Goal: Information Seeking & Learning: Learn about a topic

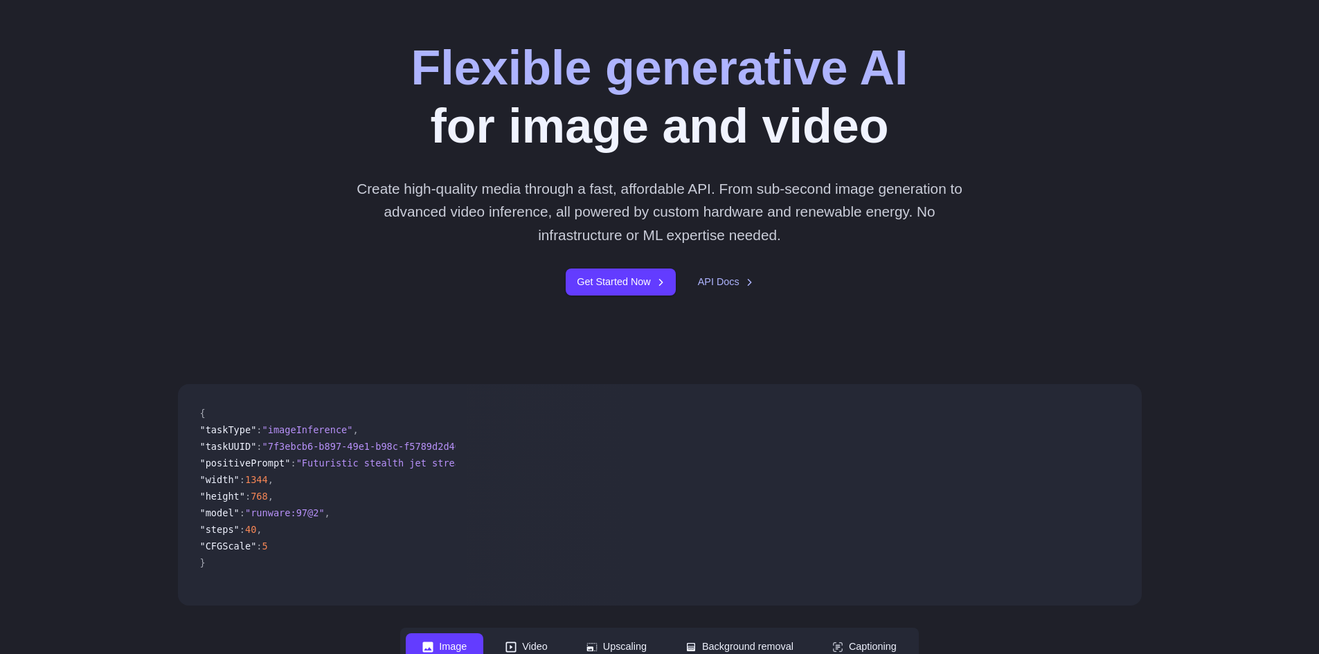
scroll to position [208, 0]
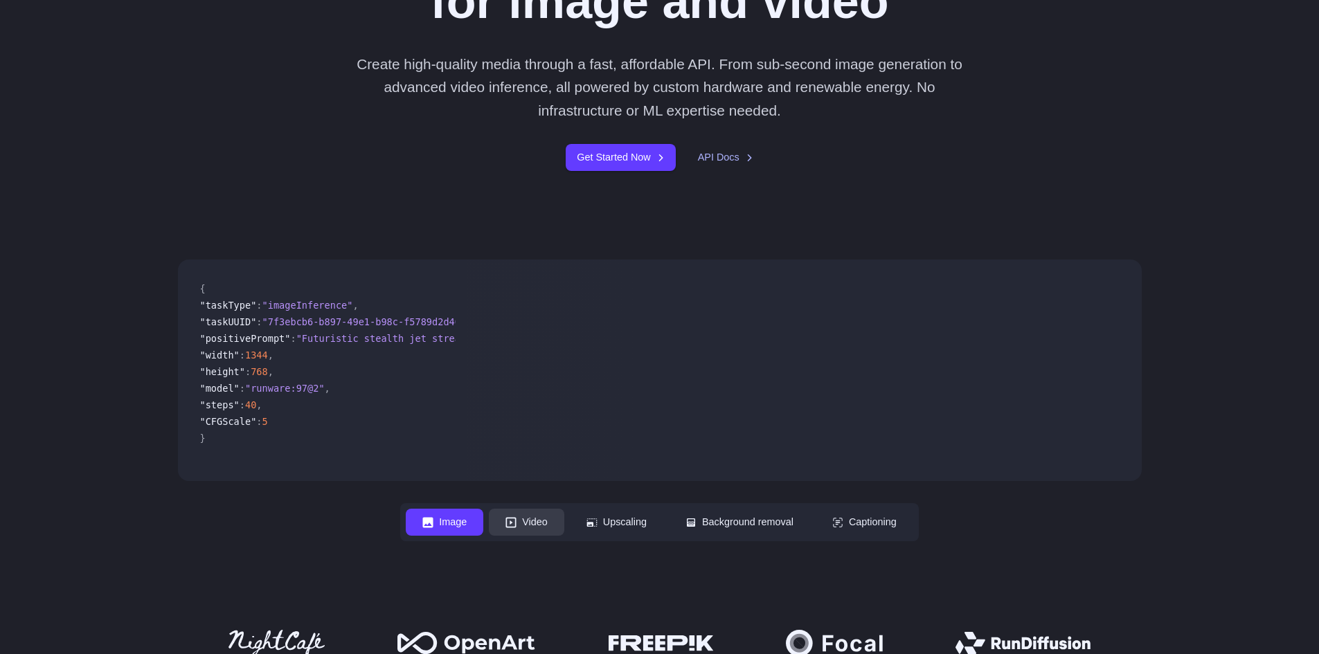
click at [505, 521] on icon at bounding box center [510, 522] width 11 height 11
click at [517, 522] on button "Video" at bounding box center [526, 522] width 75 height 27
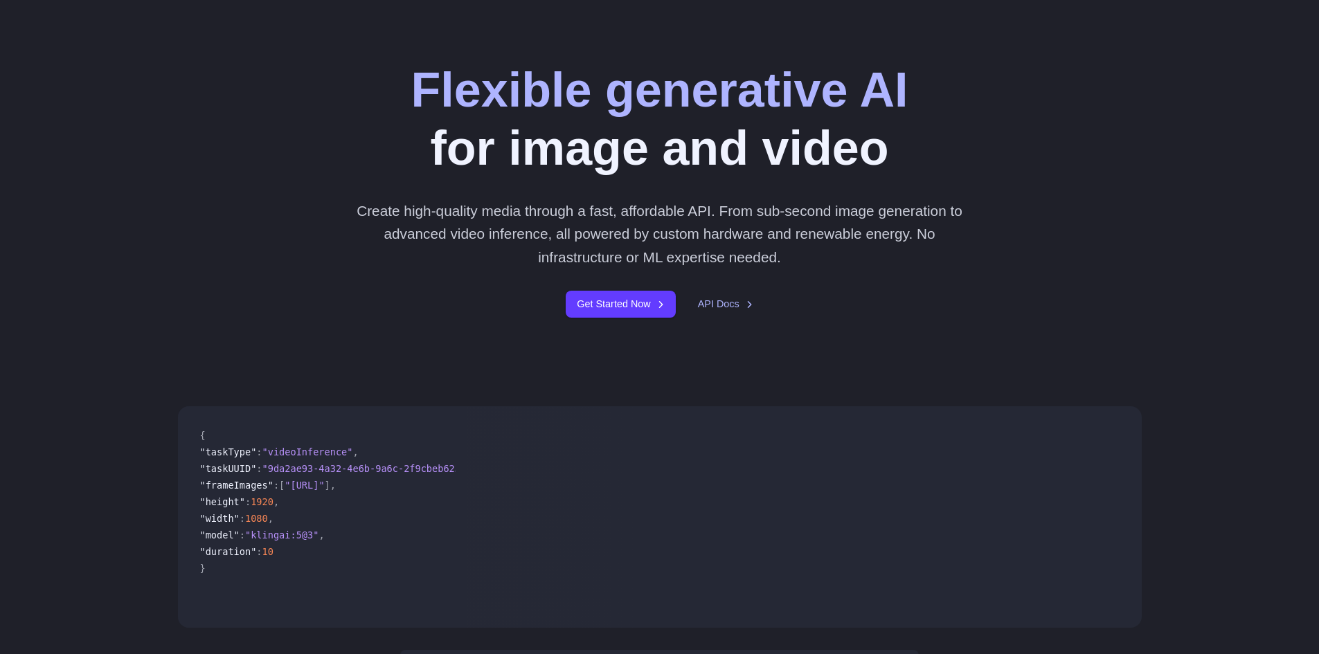
scroll to position [0, 0]
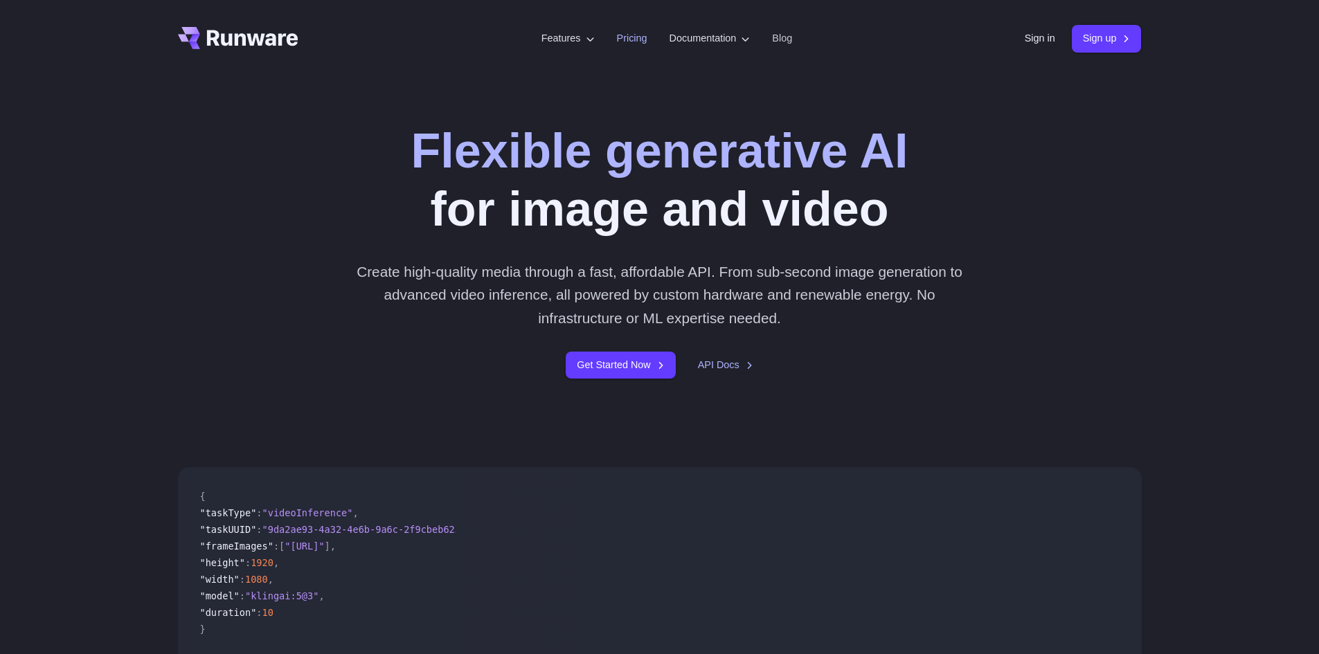
click at [618, 35] on link "Pricing" at bounding box center [632, 38] width 30 height 16
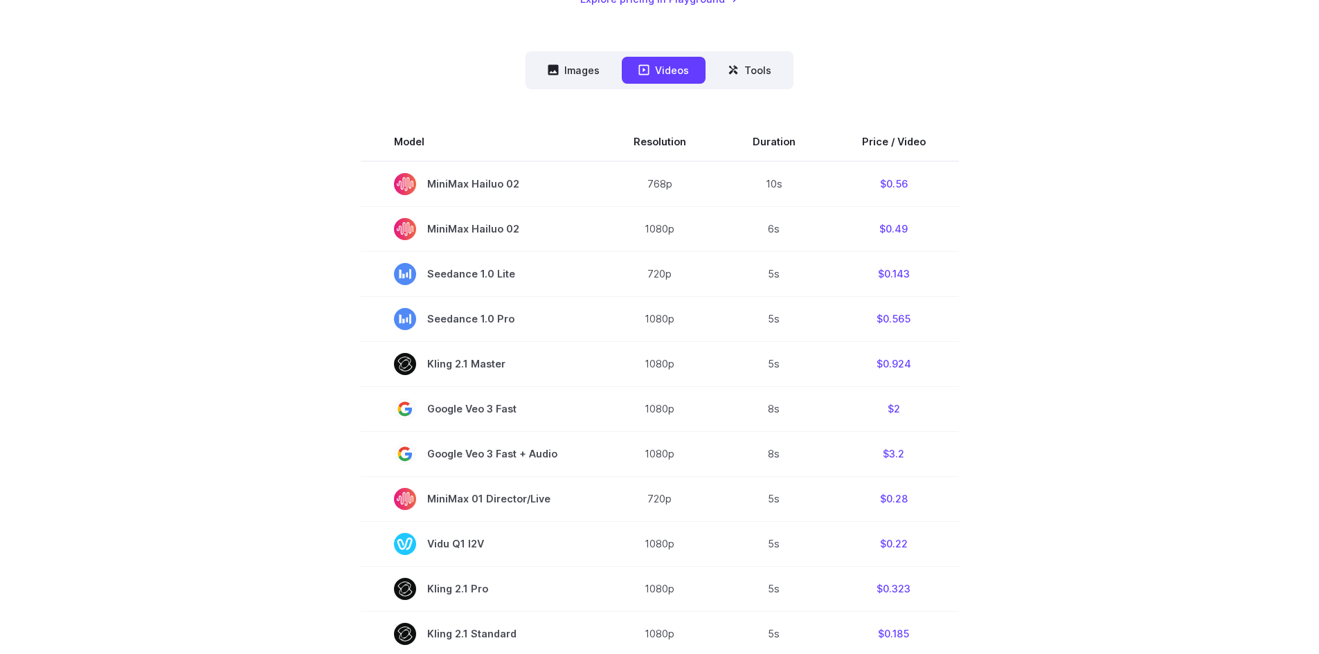
scroll to position [138, 0]
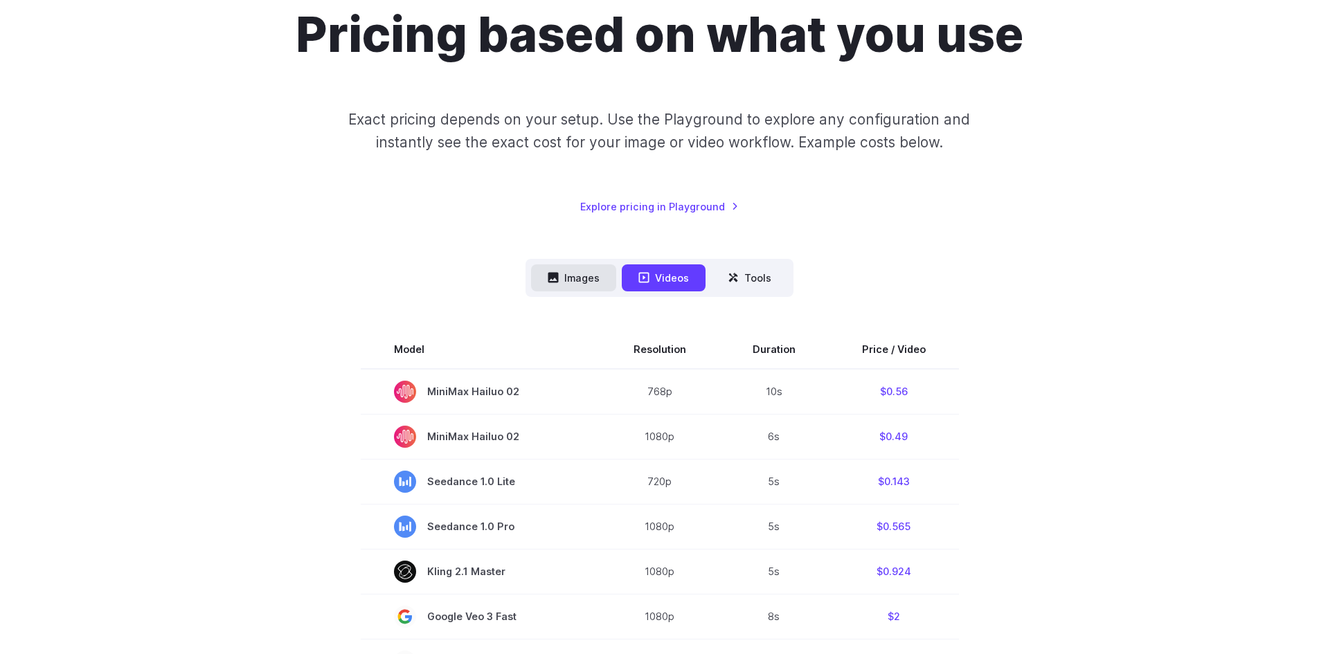
click at [567, 276] on button "Images" at bounding box center [573, 278] width 85 height 27
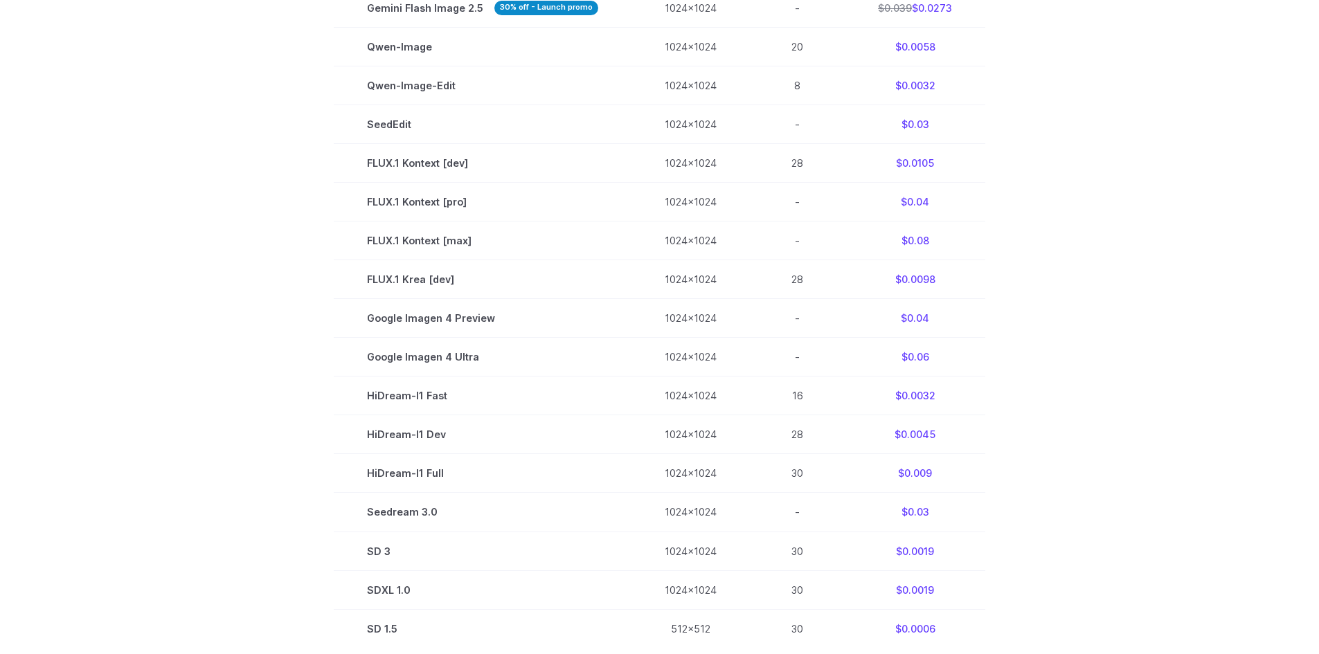
scroll to position [0, 0]
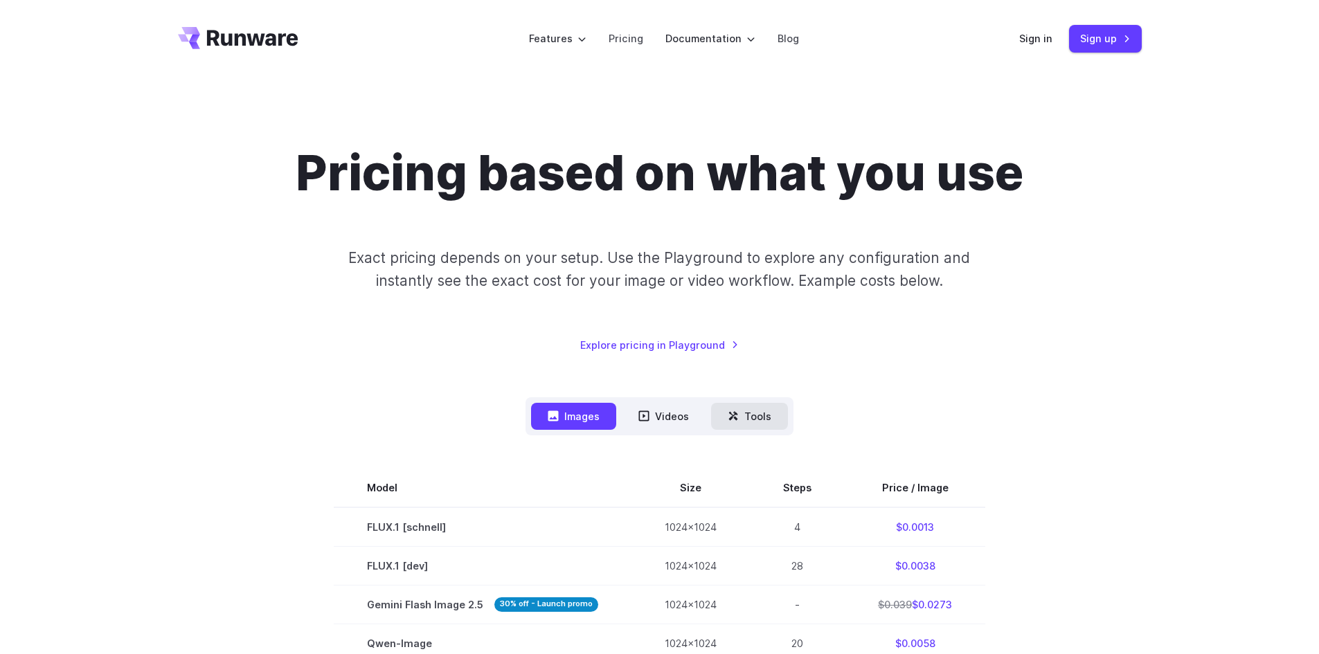
click at [728, 415] on icon at bounding box center [733, 416] width 11 height 11
click at [767, 419] on button "Tools" at bounding box center [749, 416] width 77 height 27
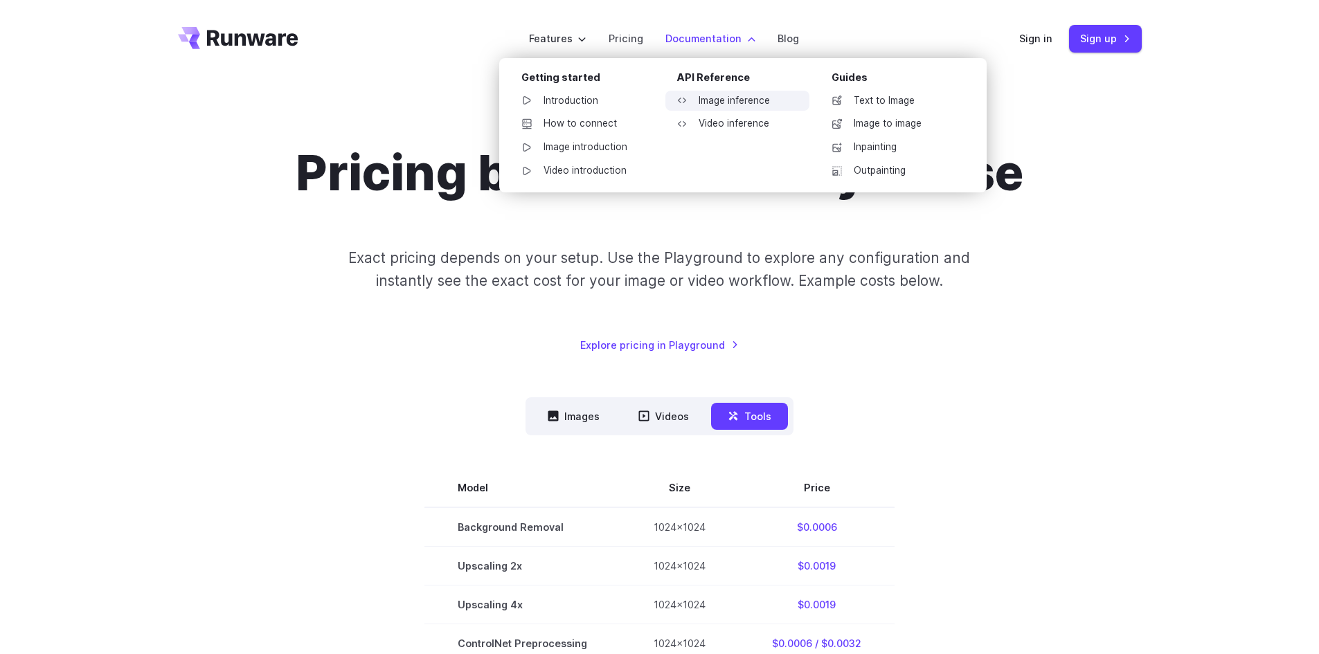
click at [705, 99] on link "Image inference" at bounding box center [737, 101] width 144 height 21
